Goal: Information Seeking & Learning: Learn about a topic

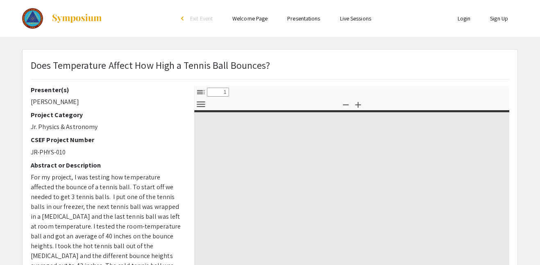
select select "custom"
type input "0"
select select "custom"
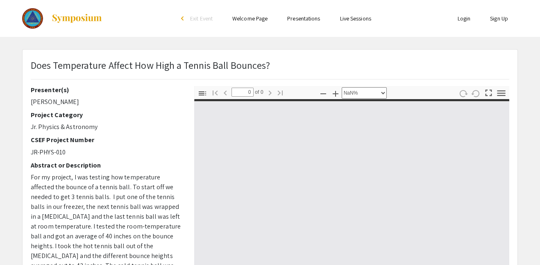
type input "1"
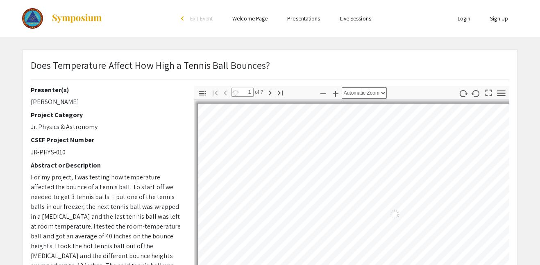
select select "auto"
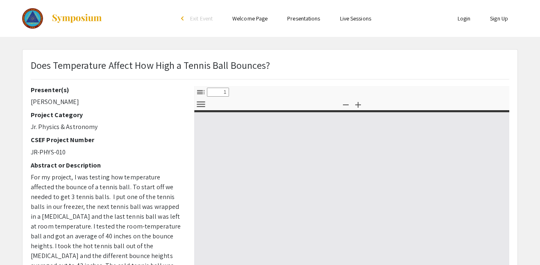
select select "custom"
type input "0"
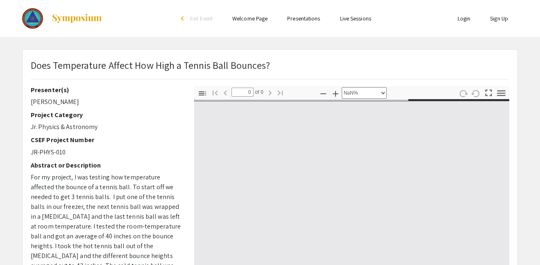
select select "auto"
type input "1"
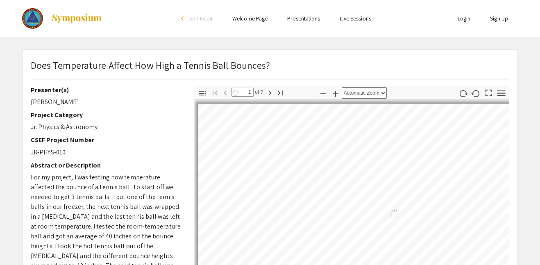
select select "auto"
